Goal: Task Accomplishment & Management: Use online tool/utility

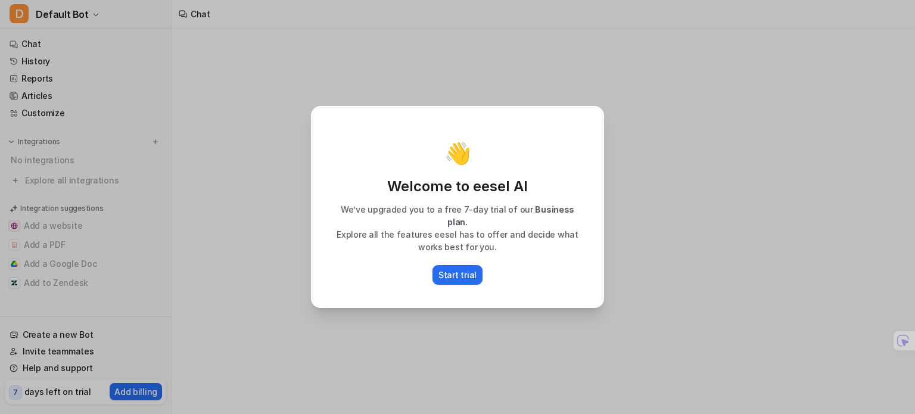
click at [360, 266] on div "Start trial" at bounding box center [458, 275] width 266 height 20
type textarea "**********"
click at [458, 271] on p "Start trial" at bounding box center [458, 275] width 38 height 13
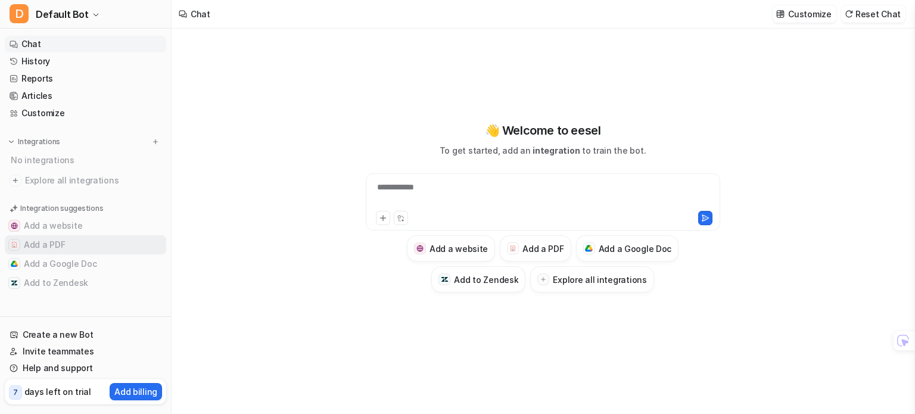
click at [110, 244] on button "Add a PDF" at bounding box center [85, 244] width 161 height 19
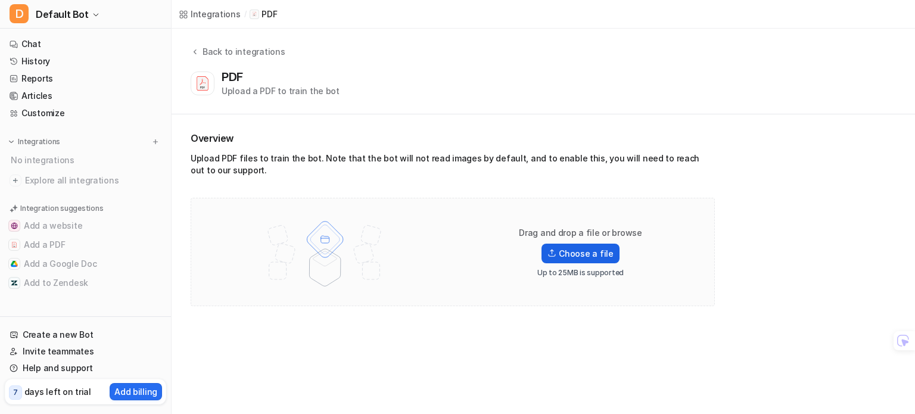
click at [576, 255] on label "Choose a file" at bounding box center [580, 254] width 77 height 20
click at [0, 0] on input "Choose a file" at bounding box center [0, 0] width 0 height 0
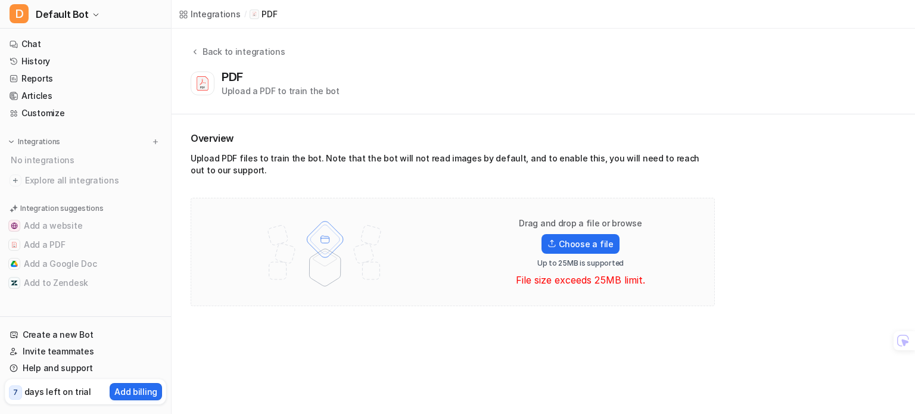
click at [449, 223] on div "Drag and drop a file or browse Choose a file Up to 25MB is supported File size …" at bounding box center [452, 251] width 499 height 83
